Goal: Information Seeking & Learning: Learn about a topic

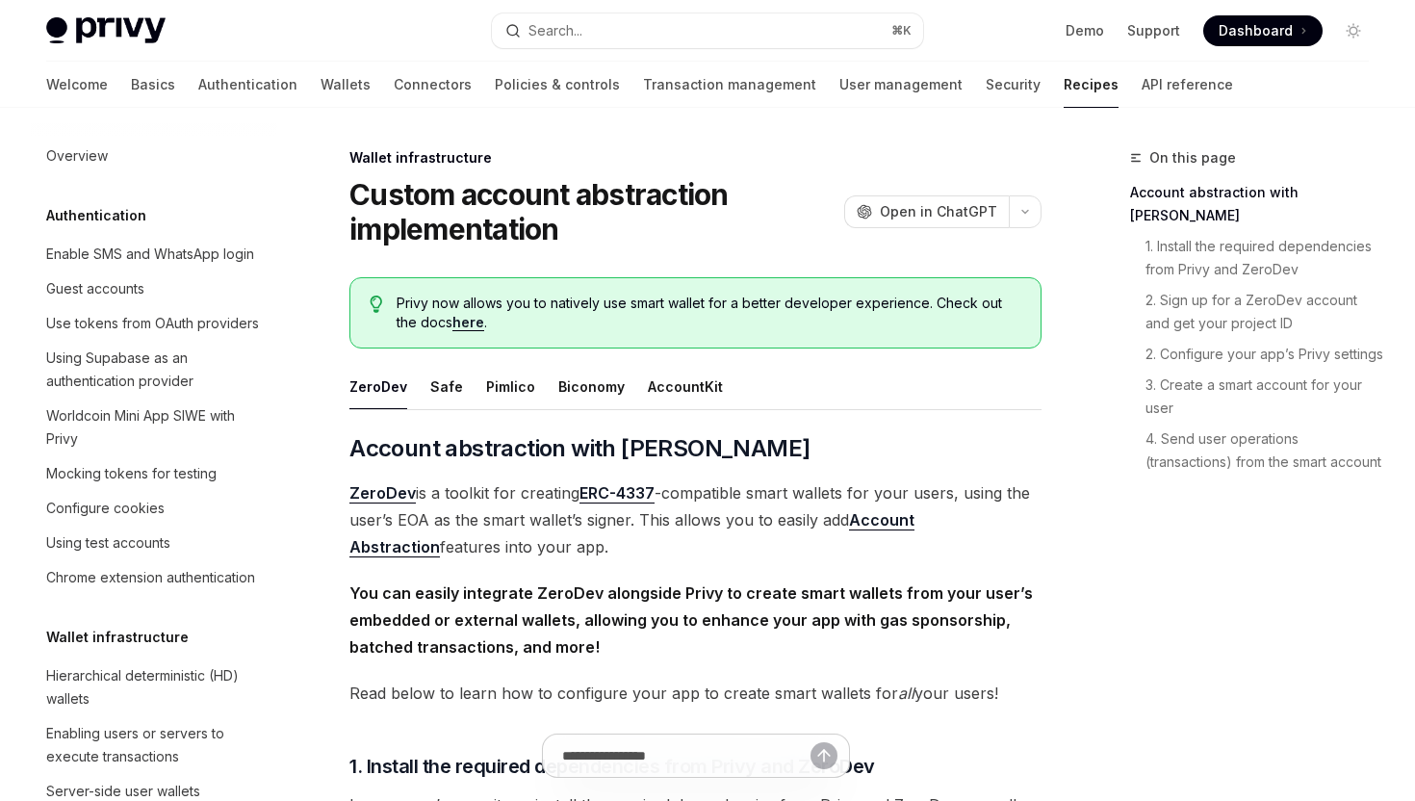
scroll to position [464, 0]
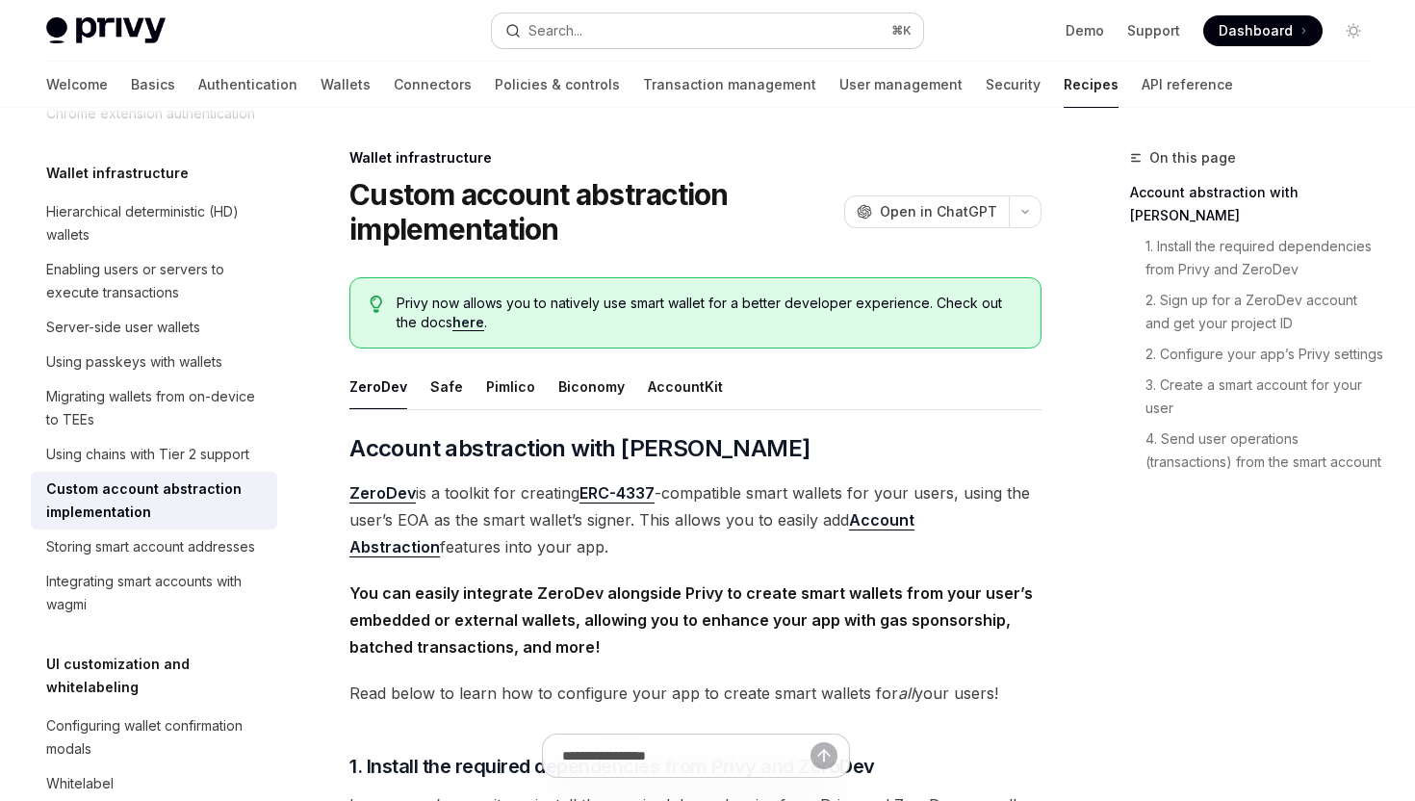
click at [629, 28] on button "Search... ⌘ K" at bounding box center [707, 30] width 430 height 35
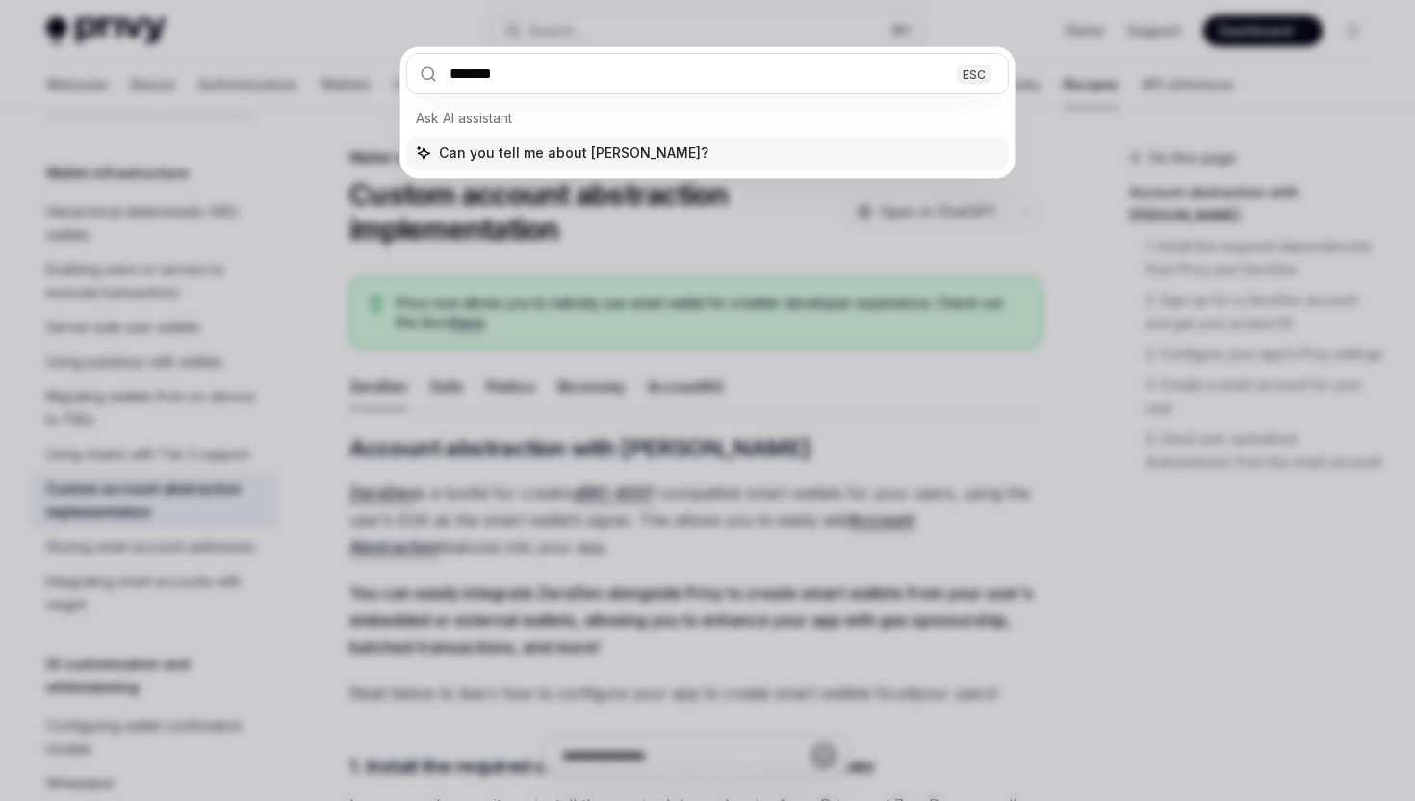
type input "********"
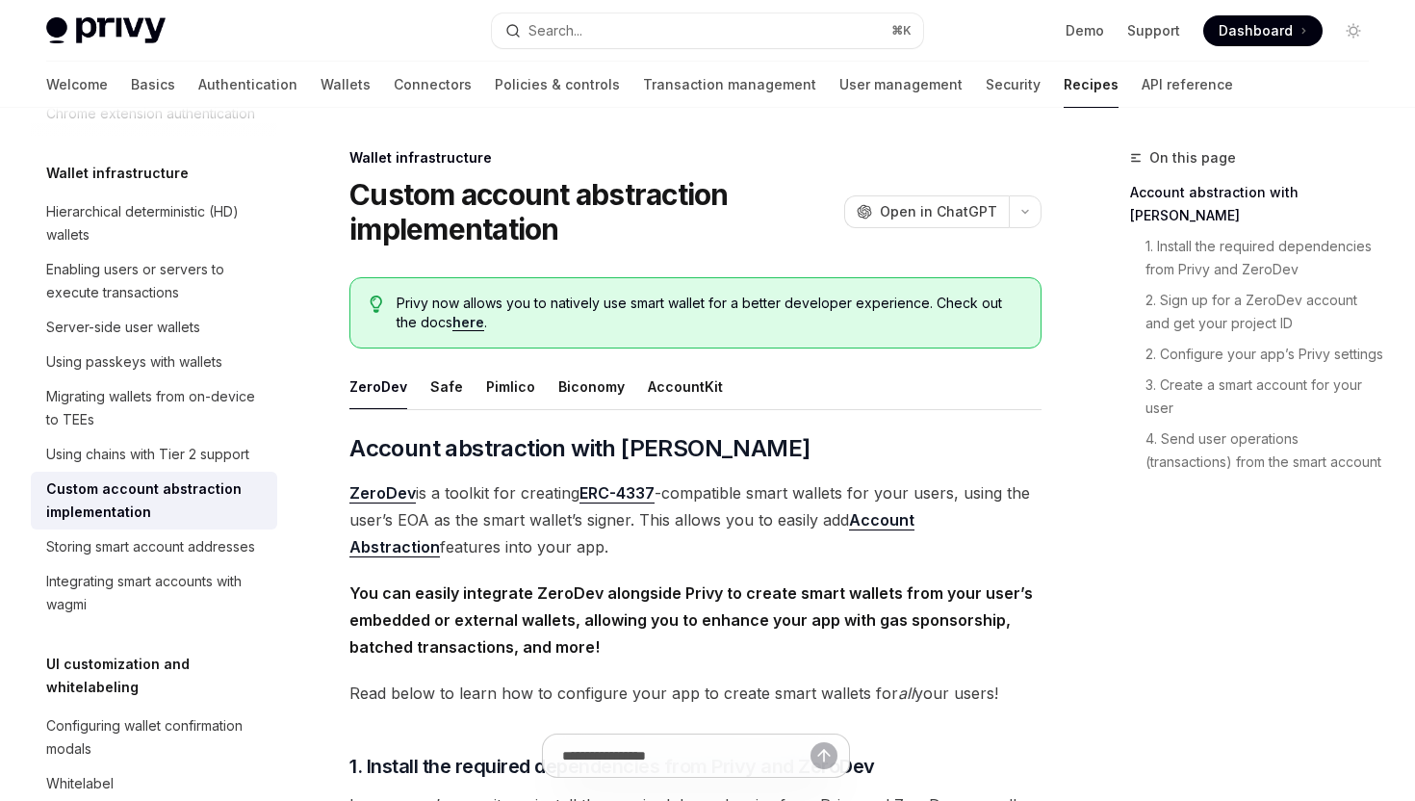
type textarea "*"
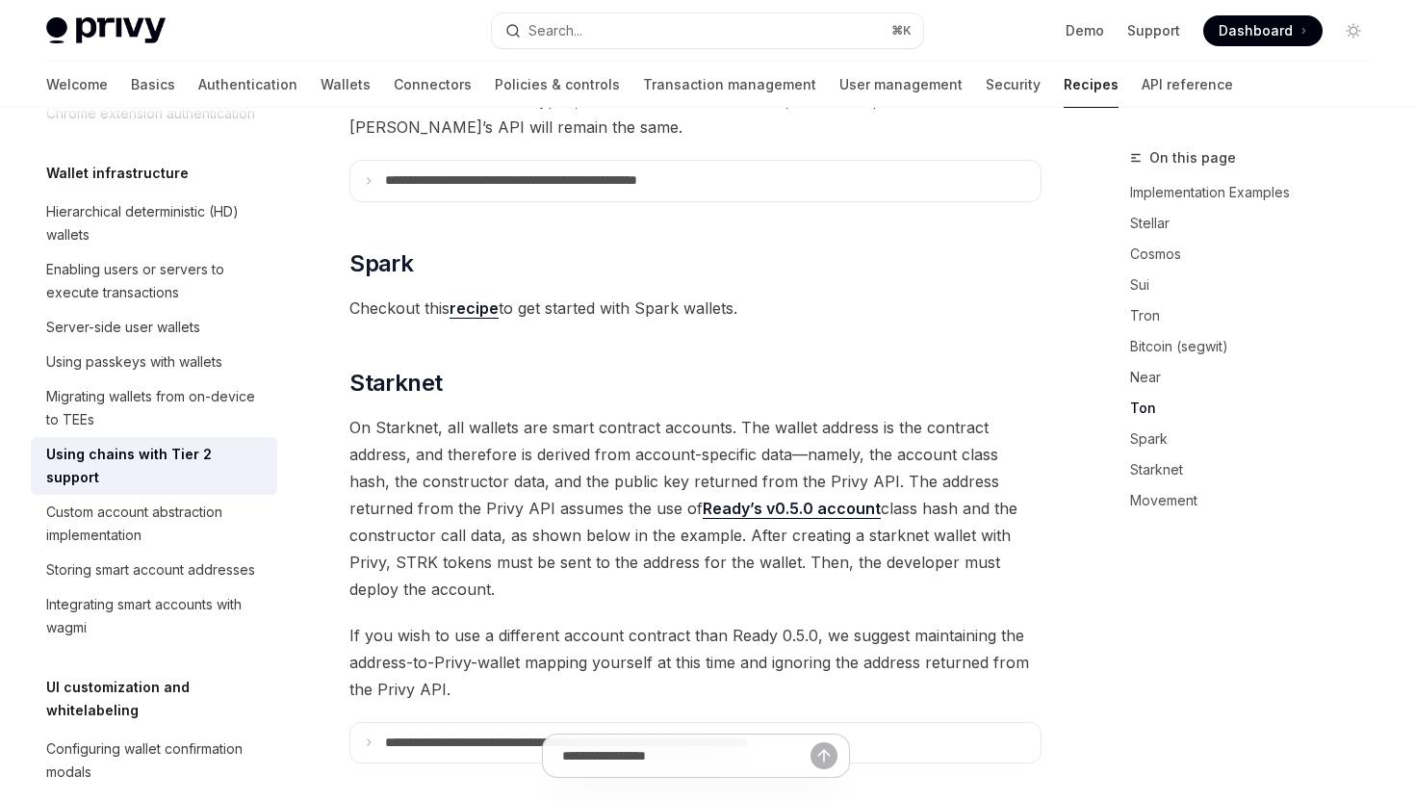
scroll to position [2374, 0]
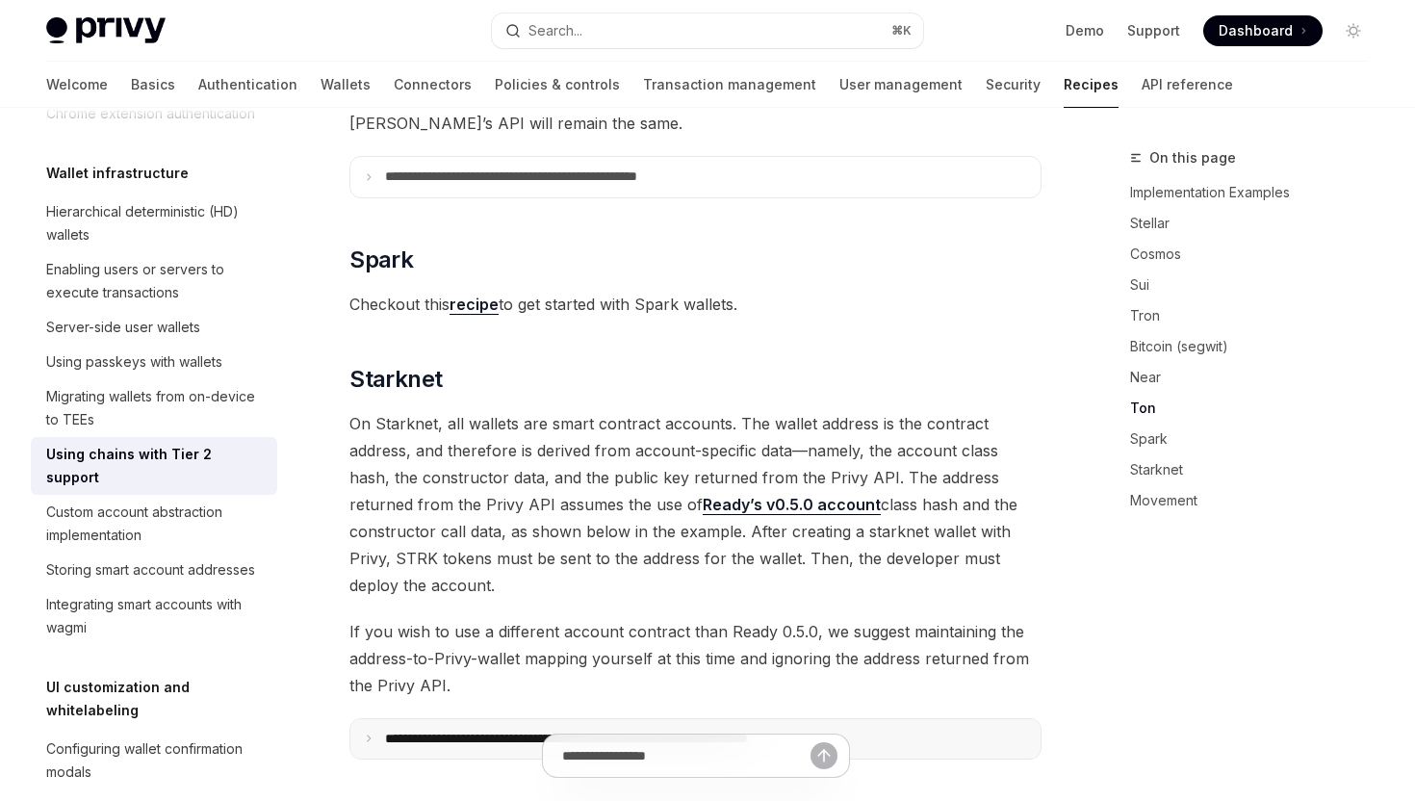
click at [931, 721] on summary "**********" at bounding box center [695, 739] width 690 height 40
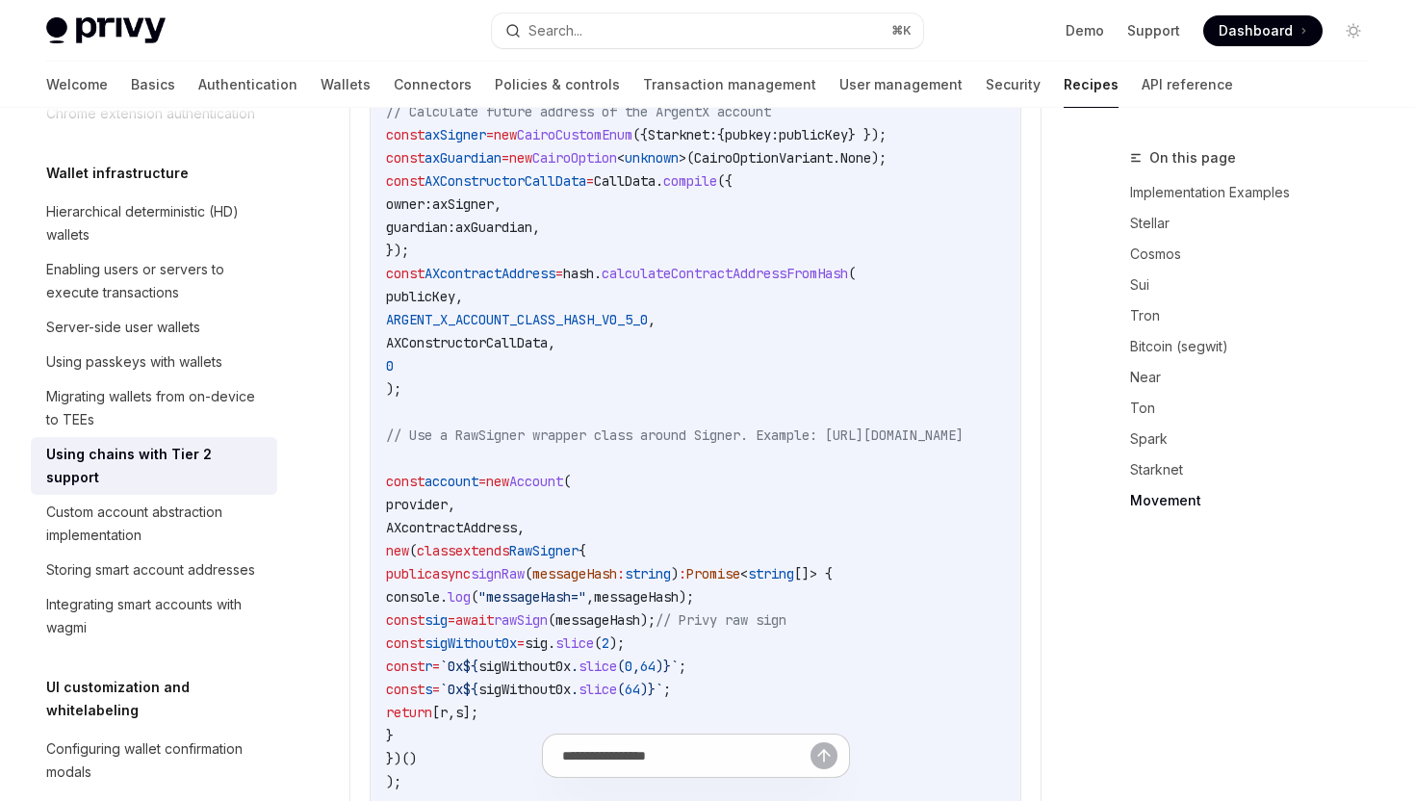
scroll to position [3578, 0]
click at [602, 599] on code "import { RpcProvider , hash , CallData , CairoOption , CairoOptionVariant , Cai…" at bounding box center [698, 559] width 624 height 1940
copy span "rawSign"
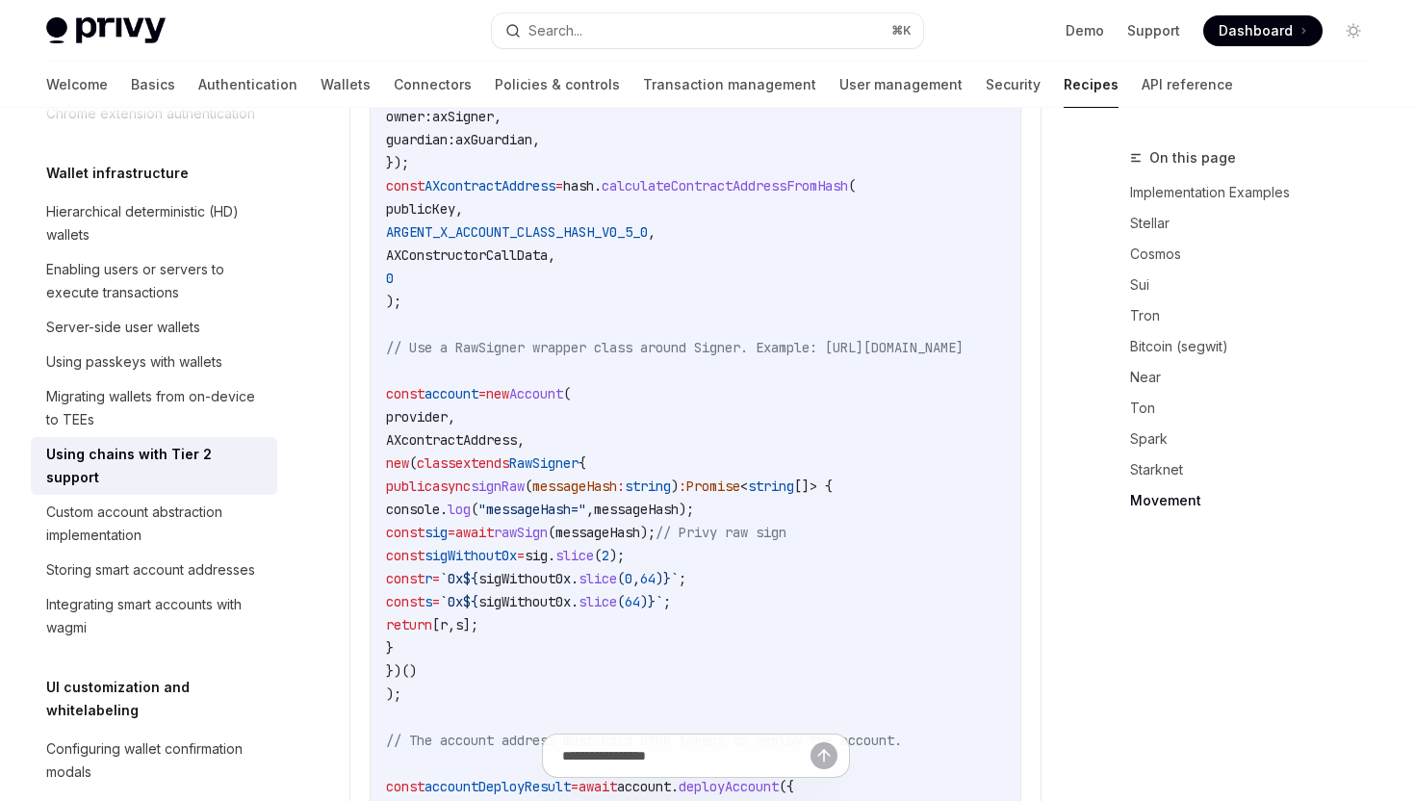
scroll to position [3731, 0]
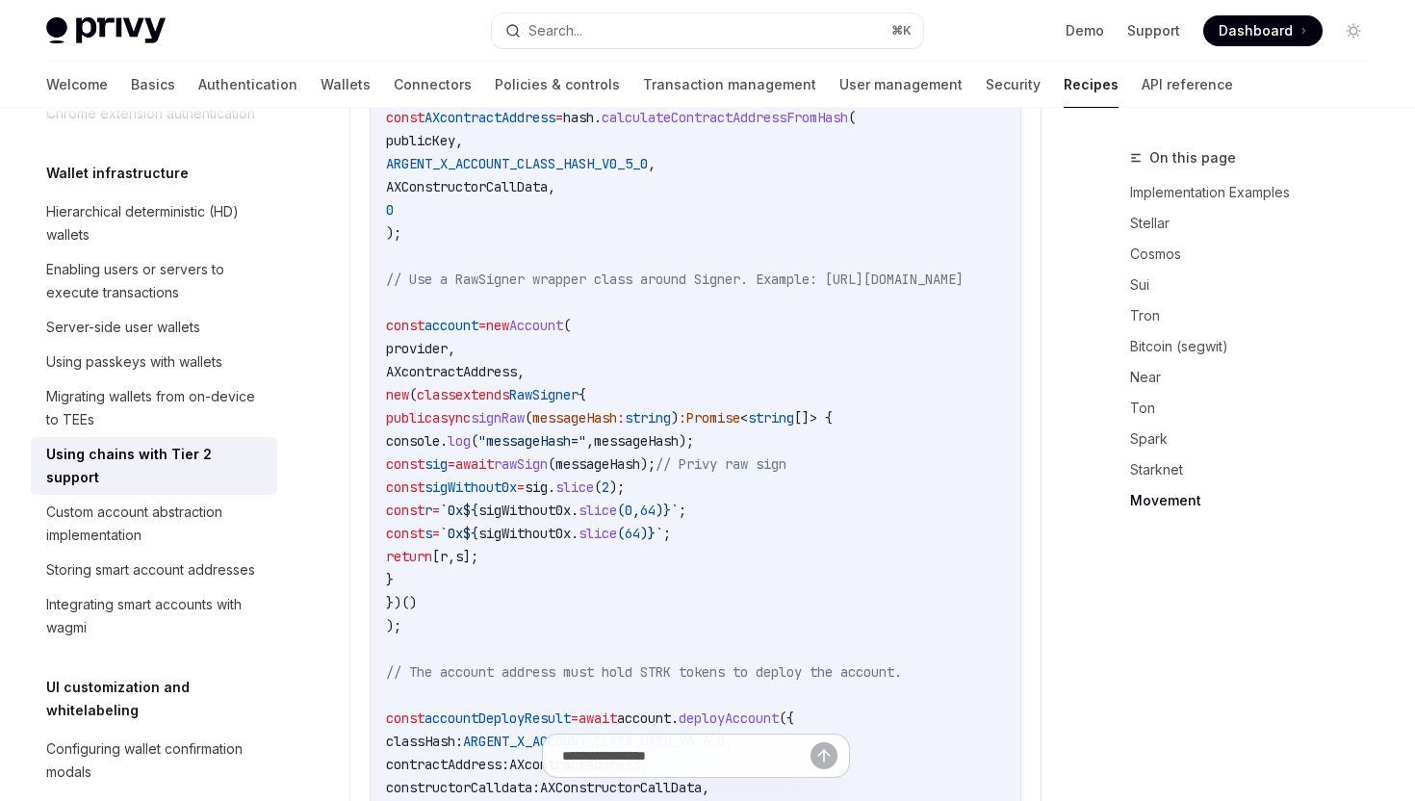
click at [592, 575] on code "import { RpcProvider , hash , CallData , CairoOption , CairoOptionVariant , Cai…" at bounding box center [698, 406] width 624 height 1940
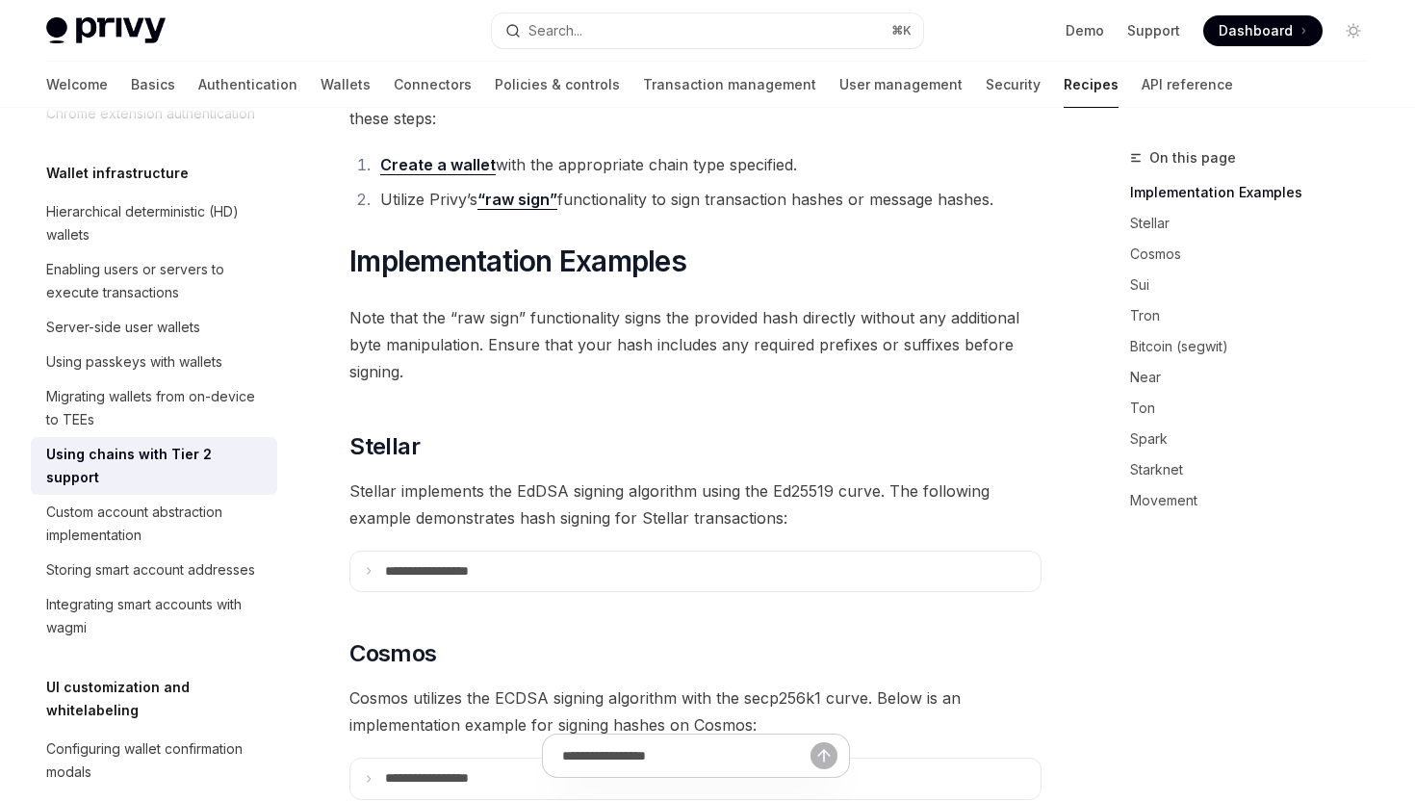
scroll to position [0, 0]
